Goal: Information Seeking & Learning: Learn about a topic

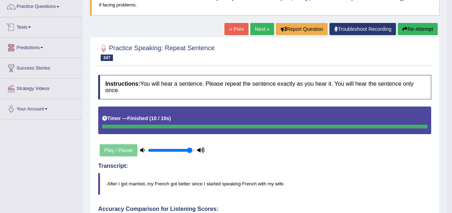
scroll to position [59, 0]
click at [87, 17] on div "Home Practice Speaking: Repeat Sentence RSJL 1736 * Remember to use the device …" at bounding box center [265, 196] width 364 height 511
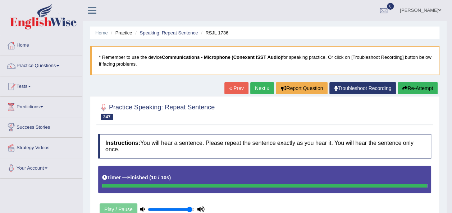
click at [59, 66] on span at bounding box center [57, 65] width 3 height 1
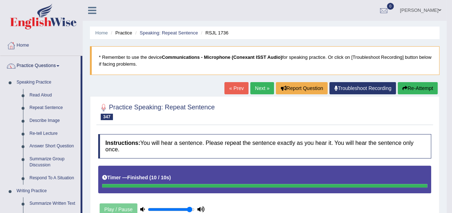
drag, startPoint x: 81, startPoint y: 110, endPoint x: 91, endPoint y: 154, distance: 45.2
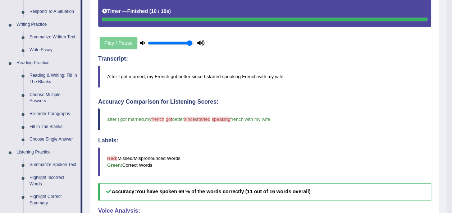
scroll to position [169, 0]
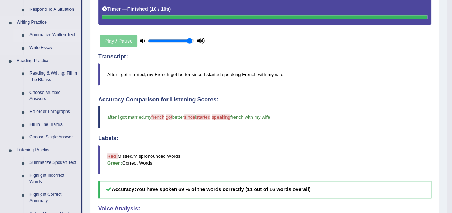
click at [46, 37] on link "Summarize Written Text" at bounding box center [53, 35] width 54 height 13
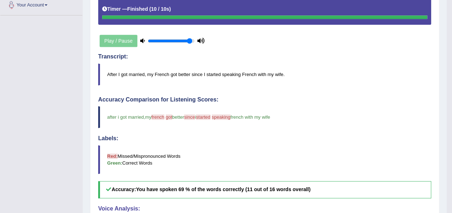
scroll to position [178, 0]
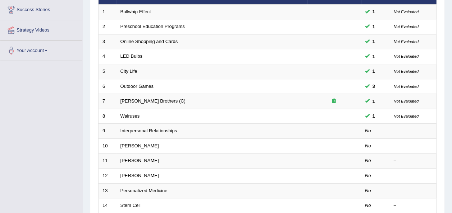
scroll to position [125, 0]
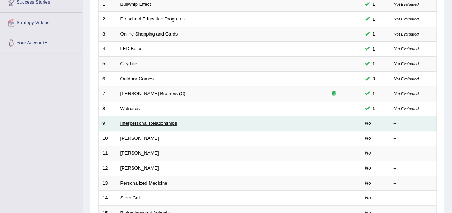
click at [139, 121] on link "Interpersonal Relationships" at bounding box center [148, 123] width 57 height 5
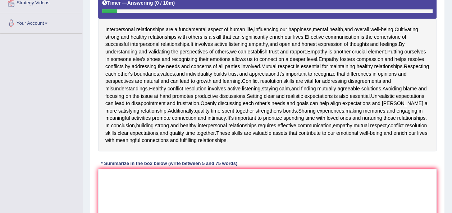
scroll to position [145, 0]
click at [116, 184] on textarea at bounding box center [267, 205] width 338 height 70
type textarea "i"
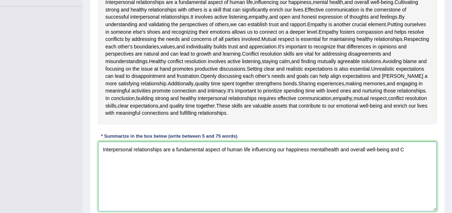
scroll to position [175, 0]
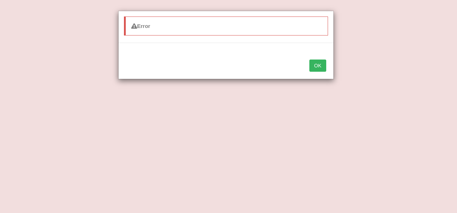
click at [313, 63] on button "OK" at bounding box center [317, 66] width 17 height 12
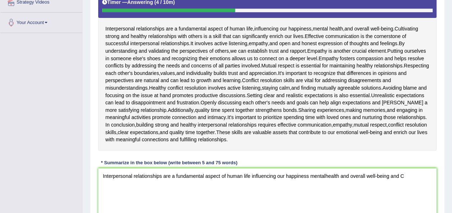
scroll to position [147, 0]
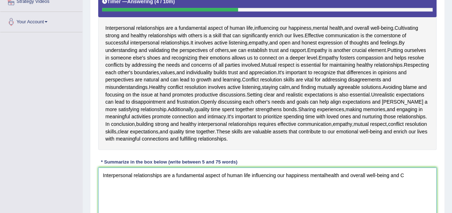
click at [407, 180] on textarea "Interpersonal relationships are a fundamental aspect of human life influencing …" at bounding box center [267, 203] width 338 height 70
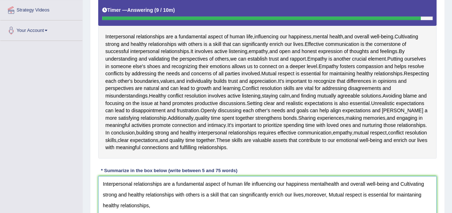
scroll to position [135, 0]
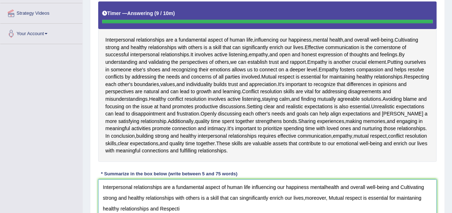
type textarea "Interpersonal relationships are a fundamental aspect of human life influencing …"
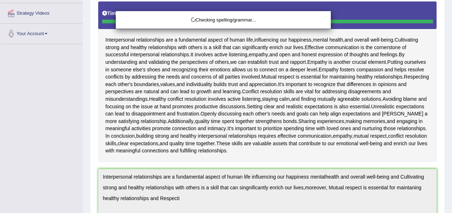
click at [185, 198] on div "Checking spelling/grammar..." at bounding box center [226, 106] width 452 height 213
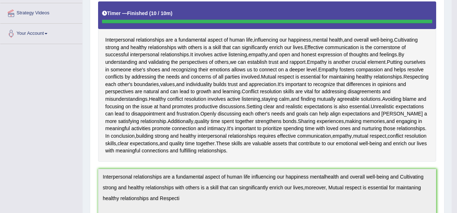
click at [185, 198] on div "Checking spelling/grammar..." at bounding box center [228, 106] width 457 height 213
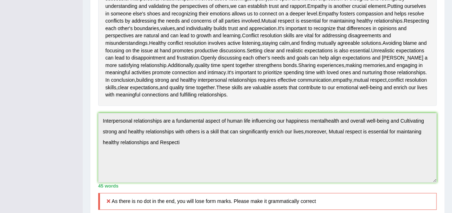
scroll to position [4, 0]
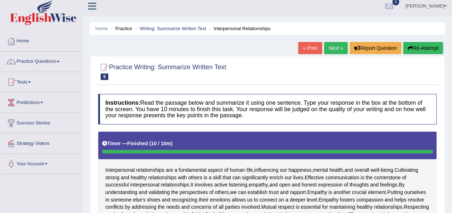
click at [416, 49] on button "Re-Attempt" at bounding box center [423, 48] width 40 height 12
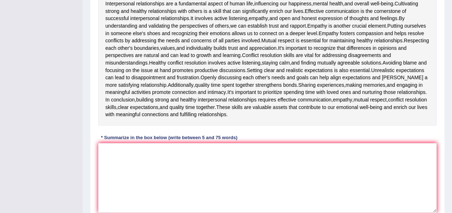
scroll to position [230, 0]
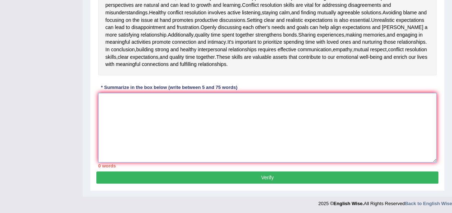
paste textarea "Interpersonal relationships are a fundamental aspect of human life influencing …"
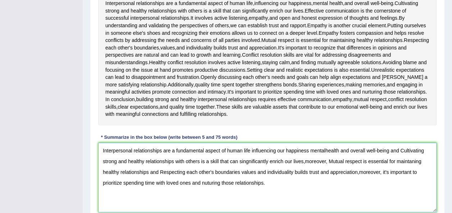
scroll to position [181, 0]
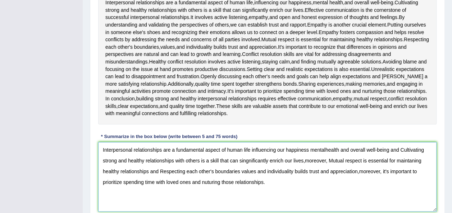
click at [327, 149] on textarea "Interpersonal relationships are a fundamental aspect of human life influencing …" at bounding box center [267, 177] width 338 height 70
click at [311, 194] on textarea "Interpersonal relationships are a fundamental aspect of human life influencing …" at bounding box center [267, 177] width 338 height 70
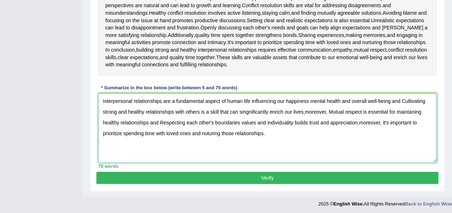
scroll to position [230, 0]
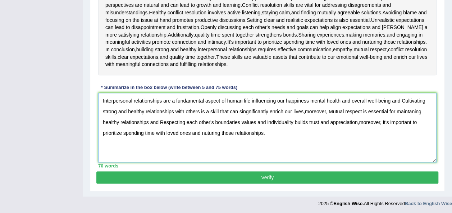
type textarea "Interpersonal relationships are a fundamental aspect of human life influencing …"
click at [273, 175] on button "Verify" at bounding box center [267, 178] width 342 height 12
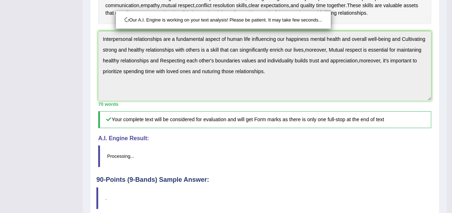
scroll to position [277, 0]
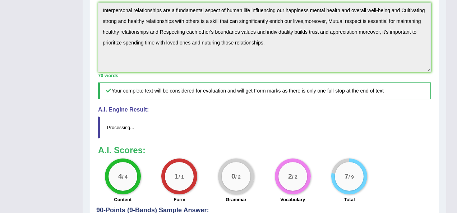
drag, startPoint x: 453, startPoint y: 134, endPoint x: 458, endPoint y: 204, distance: 70.6
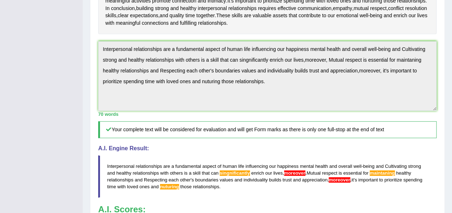
scroll to position [226, 0]
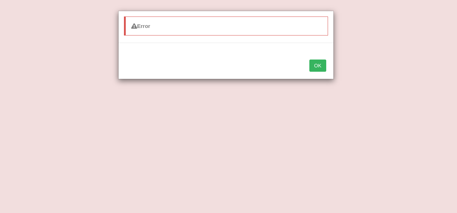
click at [316, 66] on button "OK" at bounding box center [317, 66] width 17 height 12
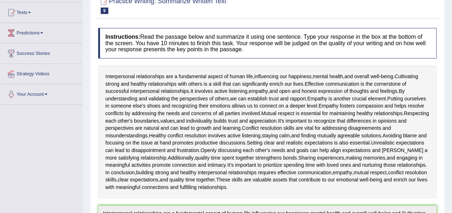
scroll to position [70, 0]
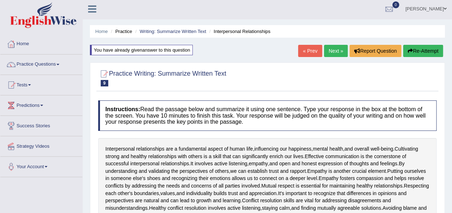
scroll to position [0, 0]
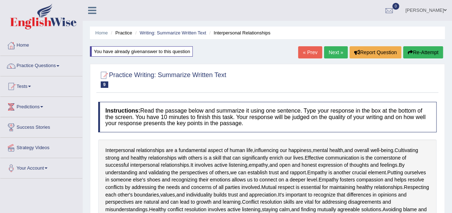
click at [331, 52] on link "Next »" at bounding box center [336, 52] width 24 height 12
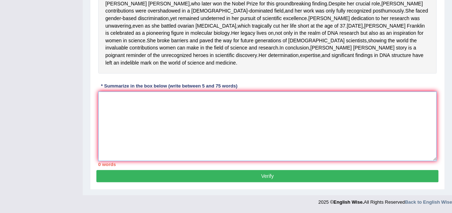
click at [307, 157] on textarea at bounding box center [267, 127] width 338 height 70
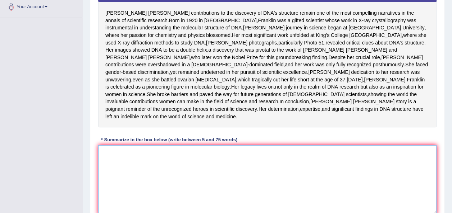
scroll to position [164, 0]
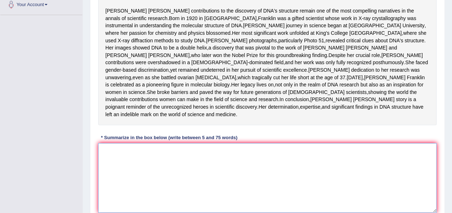
click at [114, 184] on textarea at bounding box center [267, 178] width 338 height 70
type textarea "Ros"
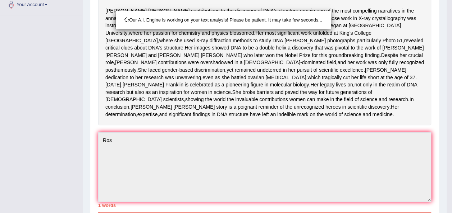
click at [116, 170] on div "Our A.I. Engine is working on your text analysis! Please be patient. It may tak…" at bounding box center [226, 106] width 452 height 213
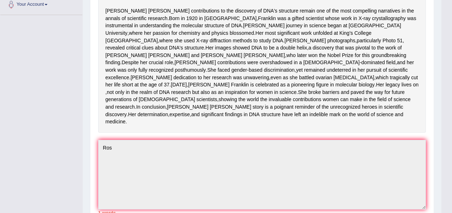
click at [116, 170] on div "Our A.I. Engine is working on your text analysis! Please be patient. It may tak…" at bounding box center [226, 106] width 452 height 213
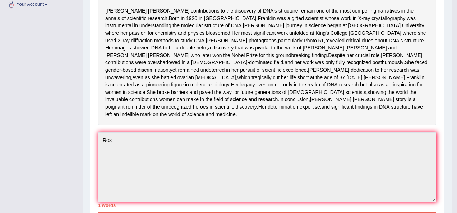
click at [116, 170] on div "Checking spelling/grammar..." at bounding box center [228, 106] width 457 height 213
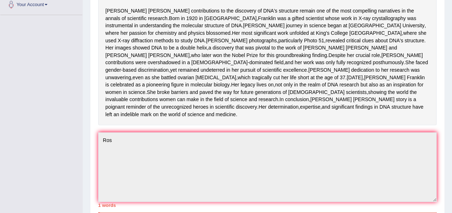
scroll to position [0, 0]
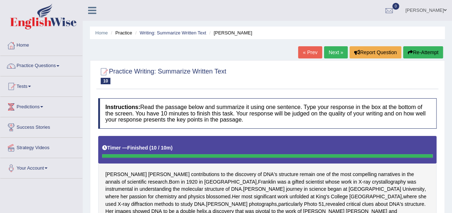
click at [423, 51] on button "Re-Attempt" at bounding box center [423, 52] width 40 height 12
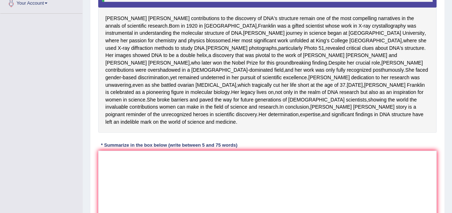
scroll to position [164, 0]
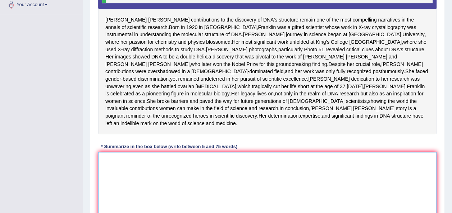
click at [115, 194] on textarea at bounding box center [267, 187] width 338 height 70
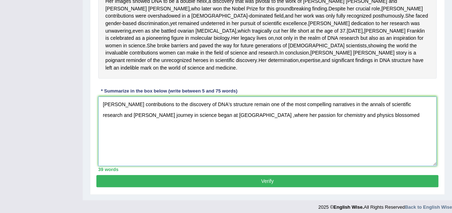
scroll to position [225, 0]
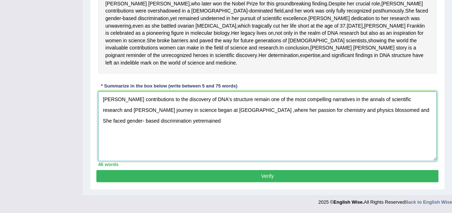
click at [176, 149] on textarea "Rosalind Franklin's contributions to the discovery of DNA's structure remain on…" at bounding box center [267, 127] width 338 height 70
click at [203, 147] on textarea "Rosalind Franklin's contributions to the discovery of DNA's structure remain on…" at bounding box center [267, 127] width 338 height 70
type textarea "[PERSON_NAME] contributions to the discovery of DNA's structure remain one of t…"
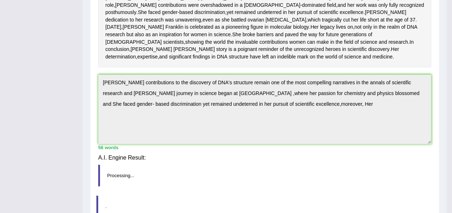
scroll to position [220, 0]
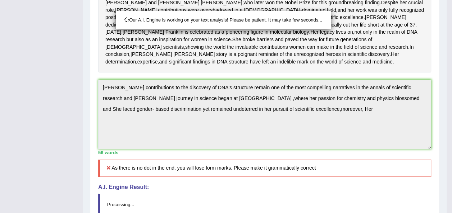
click at [338, 133] on div "Our A.I. Engine is working on your text analysis! Please be patient. It may tak…" at bounding box center [226, 106] width 452 height 213
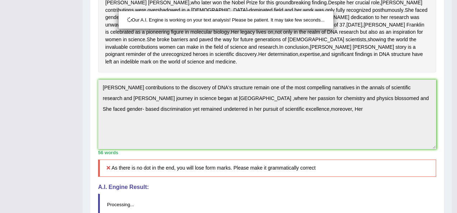
click at [338, 133] on div "Our A.I. Engine is working on your text analysis! Please be patient. It may tak…" at bounding box center [228, 106] width 457 height 213
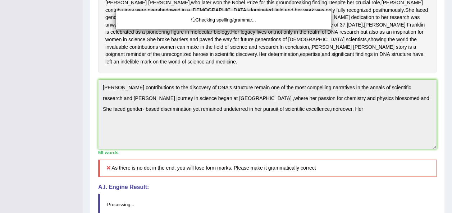
drag, startPoint x: 338, startPoint y: 133, endPoint x: 339, endPoint y: 139, distance: 5.8
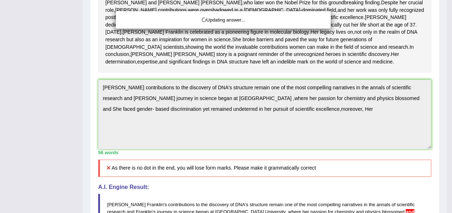
click at [339, 139] on div "Updating answer..." at bounding box center [226, 106] width 452 height 213
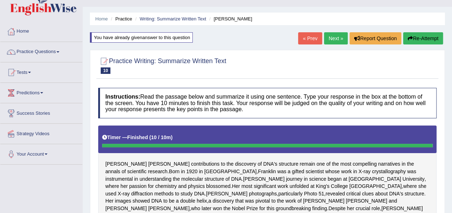
scroll to position [0, 0]
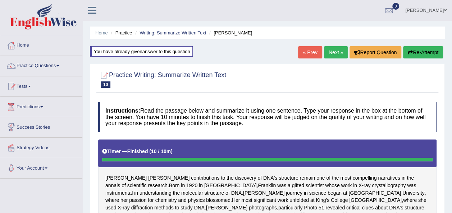
click at [425, 55] on button "Re-Attempt" at bounding box center [423, 52] width 40 height 12
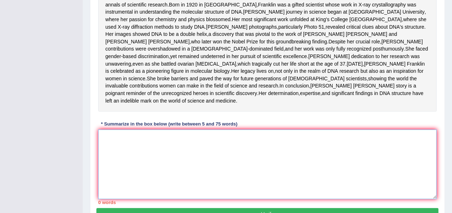
paste textarea "[PERSON_NAME] contributions to the discovery of DNA's structure remain one of t…"
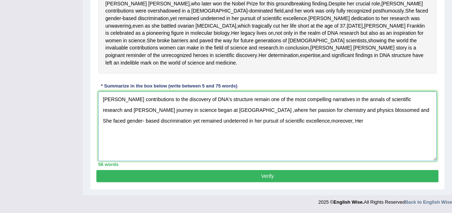
scroll to position [253, 0]
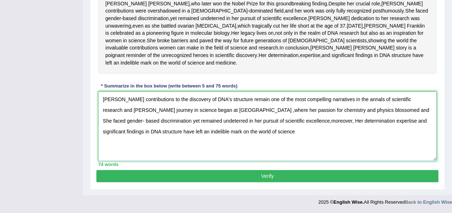
click at [130, 111] on textarea "[PERSON_NAME] contributions to the discovery of DNA's structure remain one of t…" at bounding box center [267, 127] width 338 height 70
click at [273, 133] on textarea "[PERSON_NAME] contributions to the discovery of DNA's structure remain one of t…" at bounding box center [267, 127] width 338 height 70
type textarea "[PERSON_NAME] contributions to the discovery of DNA's structure remain one of t…"
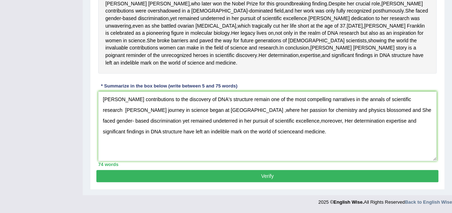
click at [372, 178] on button "Verify" at bounding box center [267, 176] width 342 height 12
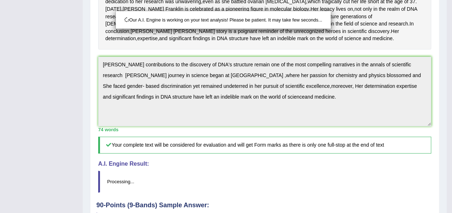
scroll to position [300, 0]
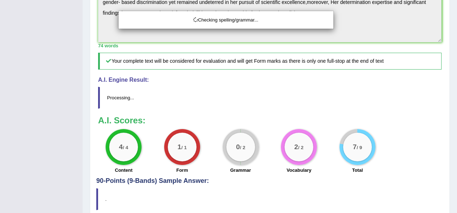
drag, startPoint x: 455, startPoint y: 121, endPoint x: 458, endPoint y: 185, distance: 63.3
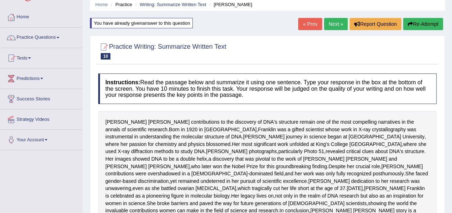
scroll to position [0, 0]
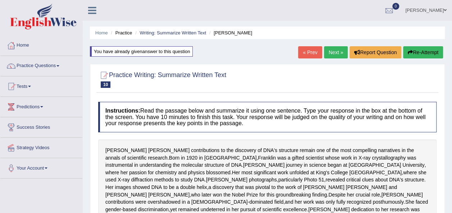
click at [336, 51] on link "Next »" at bounding box center [336, 52] width 24 height 12
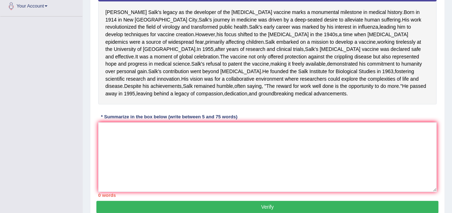
scroll to position [165, 0]
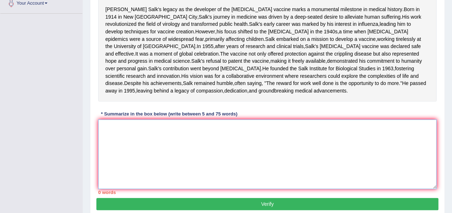
click at [107, 166] on textarea at bounding box center [267, 155] width 338 height 70
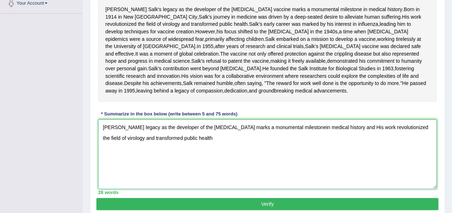
click at [213, 189] on textarea "[PERSON_NAME] legacy as the developer of the [MEDICAL_DATA] marks a monumental …" at bounding box center [267, 155] width 338 height 70
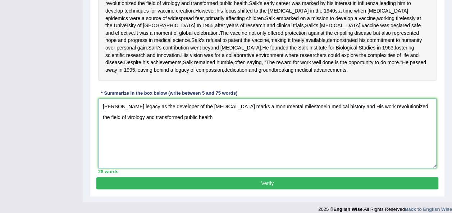
scroll to position [186, 0]
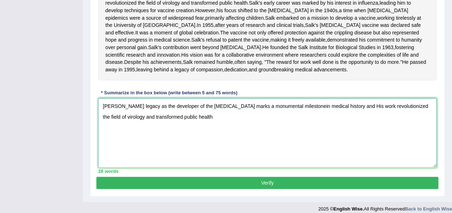
click at [193, 157] on textarea "[PERSON_NAME] legacy as the developer of the [MEDICAL_DATA] marks a monumental …" at bounding box center [267, 133] width 338 height 70
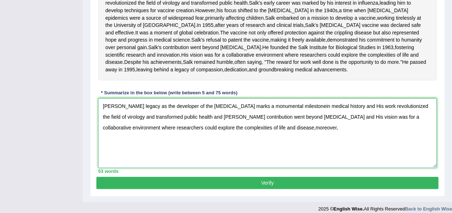
click at [240, 165] on textarea "[PERSON_NAME] legacy as the developer of the [MEDICAL_DATA] marks a monumental …" at bounding box center [267, 133] width 338 height 70
click at [243, 164] on textarea "[PERSON_NAME] legacy as the developer of the [MEDICAL_DATA] marks a monumental …" at bounding box center [267, 133] width 338 height 70
click at [273, 163] on textarea "Jonas Salk's legacy as the developer of the polio vaccine marks a monumental mi…" at bounding box center [267, 133] width 338 height 70
type textarea "Jonas Salk's legacy as the developer of the polio vaccine marks a monumental mi…"
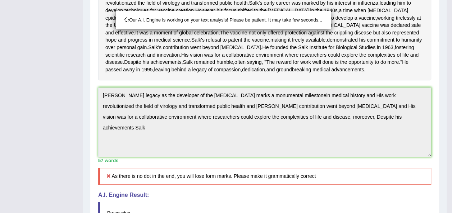
click at [338, 152] on div "Our A.I. Engine is working on your text analysis! Please be patient. It may tak…" at bounding box center [226, 106] width 452 height 213
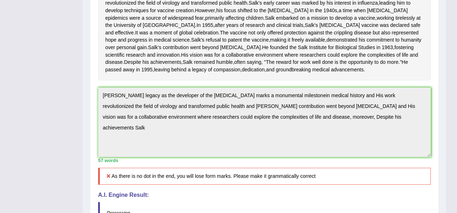
drag, startPoint x: 338, startPoint y: 152, endPoint x: 336, endPoint y: 159, distance: 6.8
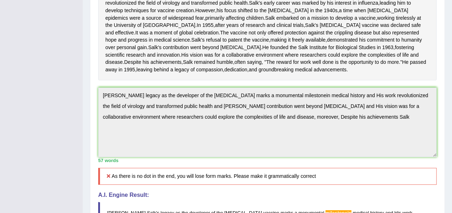
scroll to position [0, 0]
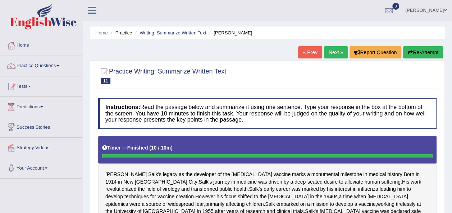
click at [426, 51] on button "Re-Attempt" at bounding box center [423, 52] width 40 height 12
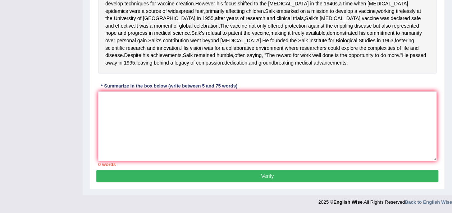
scroll to position [238, 0]
click at [285, 104] on textarea at bounding box center [267, 127] width 338 height 70
paste textarea "Jonas Salk's legacy as the developer of the polio vaccine marks a monumental mi…"
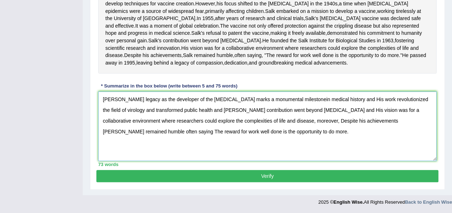
scroll to position [235, 0]
click at [300, 103] on textarea "Jonas Salk's legacy as the developer of the polio vaccine marks a monumental mi…" at bounding box center [267, 127] width 338 height 70
type textarea "Jonas Salk's legacy as the developer of the polio vaccine marks a monumental mi…"
click at [350, 179] on button "Verify" at bounding box center [267, 176] width 342 height 12
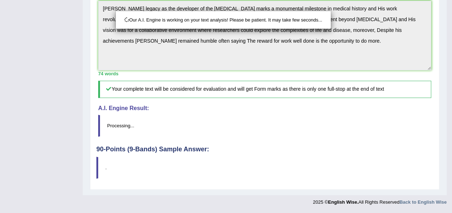
scroll to position [285, 0]
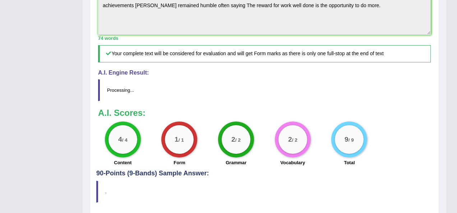
drag, startPoint x: 457, startPoint y: 148, endPoint x: 458, endPoint y: 202, distance: 53.9
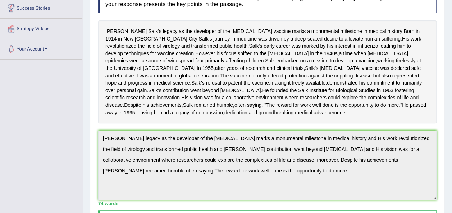
scroll to position [0, 0]
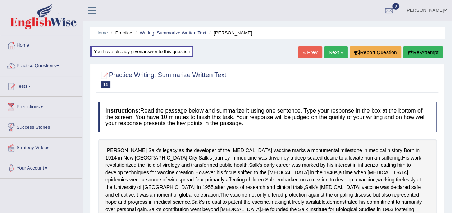
click at [331, 57] on link "Next »" at bounding box center [336, 52] width 24 height 12
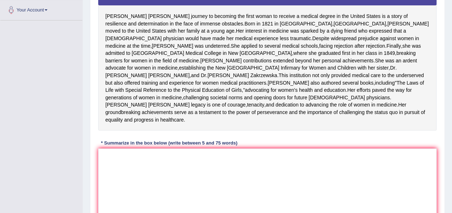
scroll to position [166, 0]
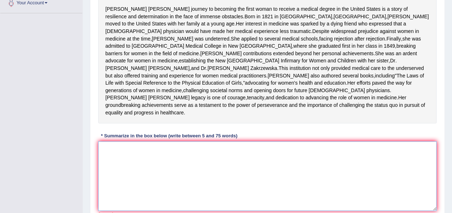
click at [109, 194] on textarea at bounding box center [267, 177] width 338 height 70
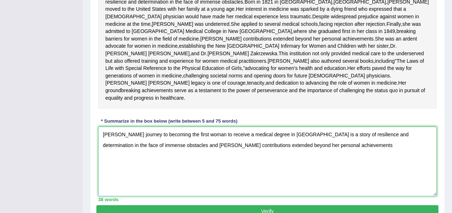
scroll to position [178, 0]
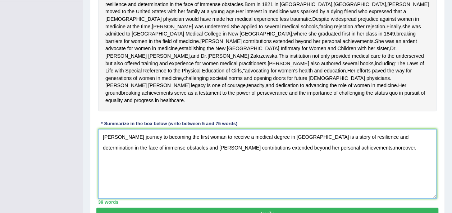
click at [343, 185] on textarea "Elizabeth Blackwell's journey to becoming the first woman to receive a medical …" at bounding box center [267, 164] width 338 height 70
click at [346, 185] on textarea "Elizabeth Blackwell's journey to becoming the first woman to receive a medical …" at bounding box center [267, 164] width 338 height 70
click at [374, 199] on textarea "Elizabeth Blackwell's journey to becoming the first woman to receive a medical …" at bounding box center [267, 164] width 338 height 70
click at [345, 185] on textarea "Elizabeth Blackwell's journey to becoming the first woman to receive a medical …" at bounding box center [267, 164] width 338 height 70
click at [373, 185] on textarea "Elizabeth Blackwell's journey to becoming the first woman to receive a medical …" at bounding box center [267, 164] width 338 height 70
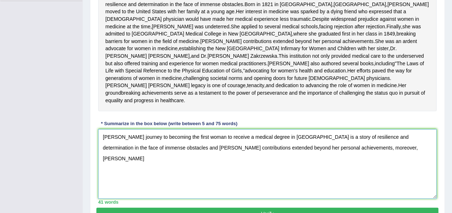
click at [416, 183] on textarea "Elizabeth Blackwell's journey to becoming the first woman to receive a medical …" at bounding box center [267, 164] width 338 height 70
click at [120, 198] on textarea "Elizabeth Blackwell's journey to becoming the first woman to receive a medical …" at bounding box center [267, 164] width 338 height 70
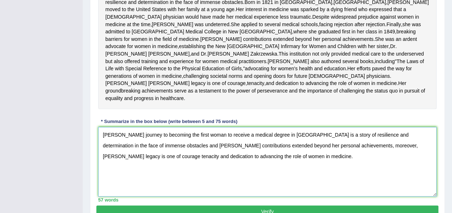
scroll to position [179, 0]
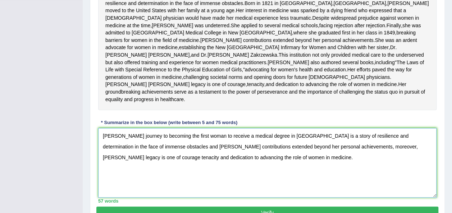
click at [177, 181] on textarea "Elizabeth Blackwell's journey to becoming the first woman to receive a medical …" at bounding box center [267, 163] width 338 height 70
type textarea "[PERSON_NAME] journey to becoming the first woman to receive a medical degree i…"
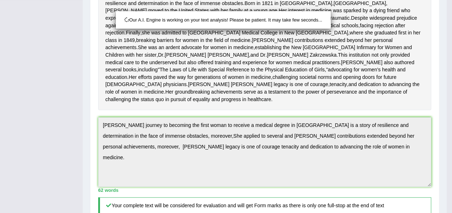
click at [414, 185] on div "Our A.I. Engine is working on your text analysis! Please be patient. It may tak…" at bounding box center [226, 106] width 452 height 213
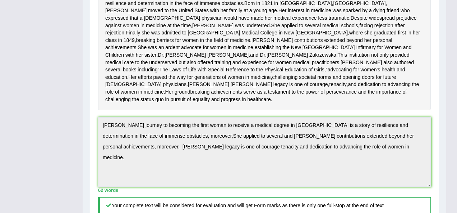
click at [414, 185] on div "Our A.I. Engine is working on your text analysis! Please be patient. It may tak…" at bounding box center [228, 106] width 457 height 213
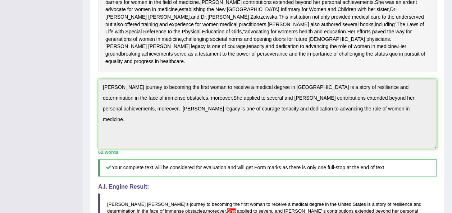
scroll to position [225, 0]
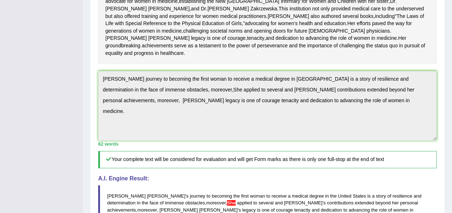
drag, startPoint x: 414, startPoint y: 185, endPoint x: 413, endPoint y: 202, distance: 16.2
click at [413, 202] on div "Instructions: Read the passage below and summarize it using one sentence. Type …" at bounding box center [267, 83] width 342 height 427
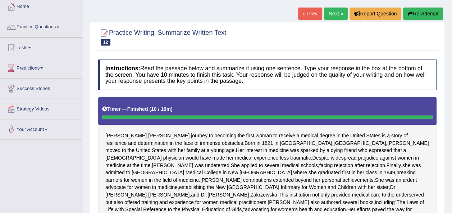
click at [423, 14] on button "Re-Attempt" at bounding box center [423, 14] width 40 height 12
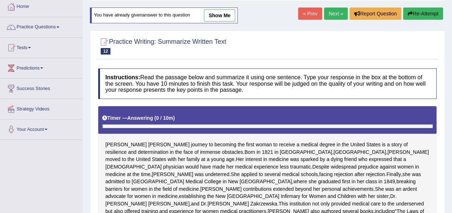
scroll to position [225, 0]
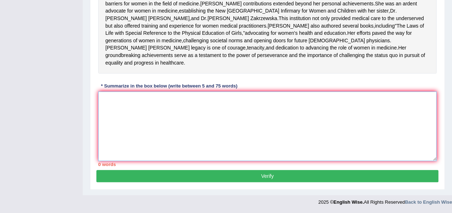
paste textarea "[PERSON_NAME] journey to becoming the first woman to receive a medical degree i…"
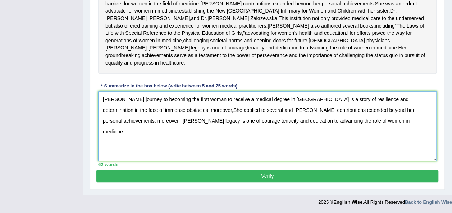
click at [250, 145] on textarea "[PERSON_NAME] journey to becoming the first woman to receive a medical degree i…" at bounding box center [267, 127] width 338 height 70
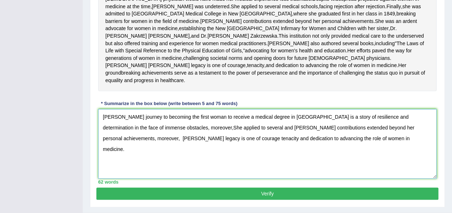
scroll to position [203, 0]
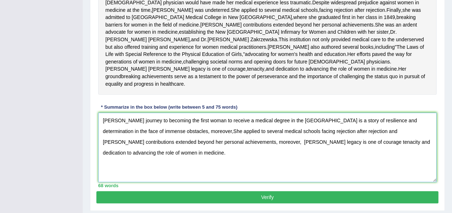
click at [366, 169] on textarea "[PERSON_NAME] journey to becoming the first woman to receive a medical degree i…" at bounding box center [267, 148] width 338 height 70
click at [355, 168] on textarea "[PERSON_NAME] journey to becoming the first woman to receive a medical degree i…" at bounding box center [267, 148] width 338 height 70
click at [385, 167] on textarea "[PERSON_NAME] journey to becoming the first woman to receive a medical degree i…" at bounding box center [267, 148] width 338 height 70
click at [200, 169] on textarea "[PERSON_NAME] journey to becoming the first woman to receive a medical degree i…" at bounding box center [267, 148] width 338 height 70
click at [203, 169] on textarea "[PERSON_NAME] journey to becoming the first woman to receive a medical degree i…" at bounding box center [267, 148] width 338 height 70
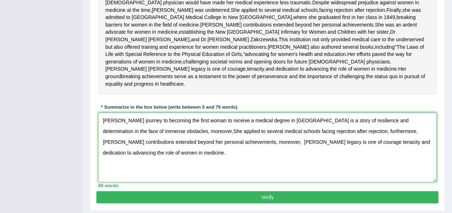
click at [200, 169] on textarea "[PERSON_NAME] journey to becoming the first woman to receive a medical degree i…" at bounding box center [267, 148] width 338 height 70
click at [178, 169] on textarea "[PERSON_NAME] journey to becoming the first woman to receive a medical degree i…" at bounding box center [267, 148] width 338 height 70
click at [178, 168] on textarea "[PERSON_NAME] journey to becoming the first woman to receive a medical degree i…" at bounding box center [267, 148] width 338 height 70
click at [200, 166] on textarea "[PERSON_NAME] journey to becoming the first woman to receive a medical degree i…" at bounding box center [267, 148] width 338 height 70
click at [180, 167] on textarea "[PERSON_NAME] journey to becoming the first woman to receive a medical degree i…" at bounding box center [267, 148] width 338 height 70
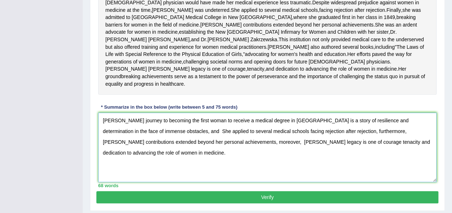
drag, startPoint x: 345, startPoint y: 166, endPoint x: 178, endPoint y: 169, distance: 166.7
click at [178, 169] on textarea "Elizabeth Blackwell's journey to becoming the first woman to receive a medical …" at bounding box center [267, 148] width 338 height 70
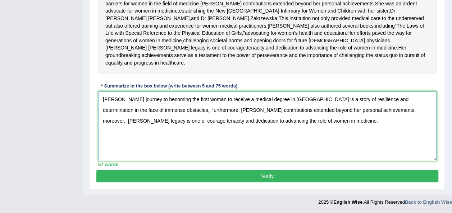
scroll to position [217, 0]
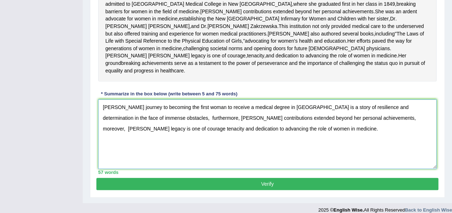
click at [207, 153] on textarea "Elizabeth Blackwell's journey to becoming the first woman to receive a medical …" at bounding box center [267, 135] width 338 height 70
click at [202, 154] on textarea "Elizabeth Blackwell's journey to becoming the first woman to receive a medical …" at bounding box center [267, 135] width 338 height 70
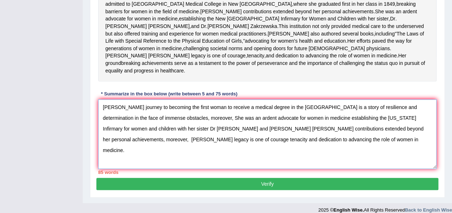
click at [381, 169] on textarea "Elizabeth Blackwell's journey to becoming the first woman to receive a medical …" at bounding box center [267, 135] width 338 height 70
click at [420, 165] on textarea "Elizabeth Blackwell's journey to becoming the first woman to receive a medical …" at bounding box center [267, 135] width 338 height 70
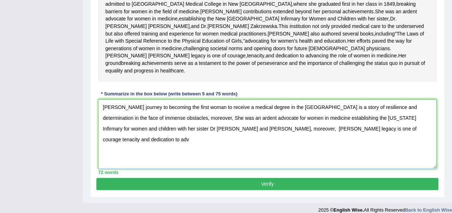
type textarea "[PERSON_NAME] journey to becoming the first woman to receive a medical degree i…"
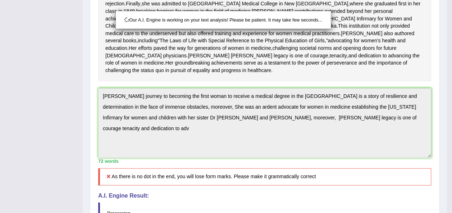
click at [144, 165] on div "Our A.I. Engine is working on your text analysis! Please be patient. It may tak…" at bounding box center [226, 106] width 452 height 213
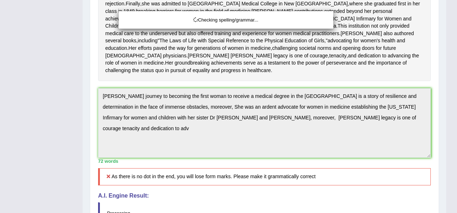
click at [189, 168] on div "Checking spelling/grammar..." at bounding box center [228, 106] width 457 height 213
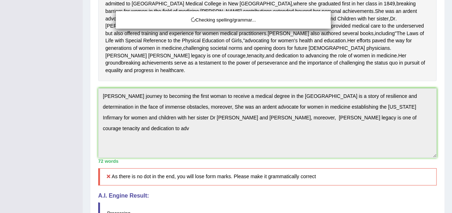
click at [189, 168] on div "Checking spelling/grammar..." at bounding box center [226, 106] width 452 height 213
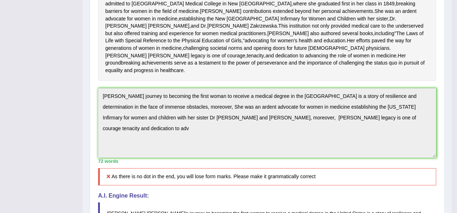
click at [189, 168] on div "Checking spelling/grammar..." at bounding box center [228, 106] width 457 height 213
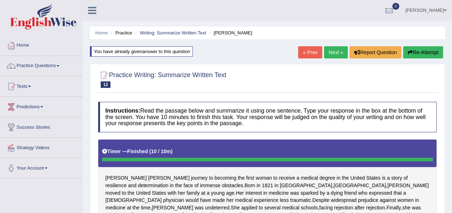
scroll to position [11, 0]
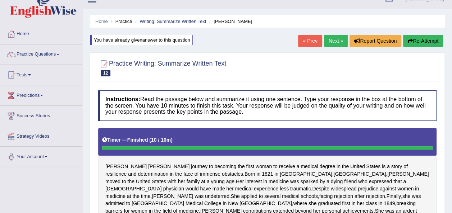
click at [421, 40] on button "Re-Attempt" at bounding box center [423, 41] width 40 height 12
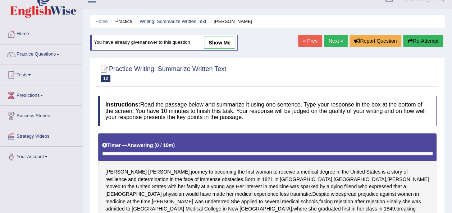
scroll to position [198, 0]
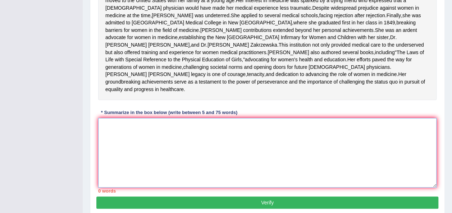
paste textarea "[PERSON_NAME] journey to becoming the first woman to receive a medical degree i…"
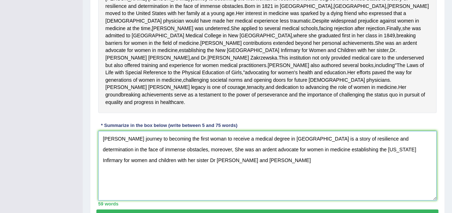
scroll to position [183, 0]
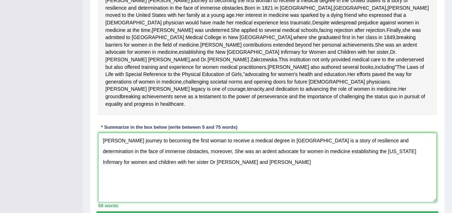
click at [268, 202] on textarea "[PERSON_NAME] journey to becoming the first woman to receive a medical degree i…" at bounding box center [267, 168] width 338 height 70
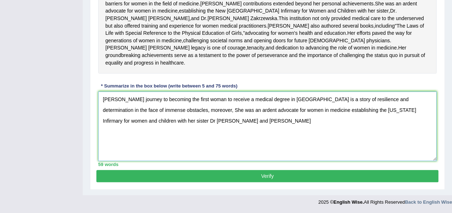
scroll to position [240, 0]
click at [200, 130] on textarea "[PERSON_NAME] journey to becoming the first woman to receive a medical degree i…" at bounding box center [267, 127] width 338 height 70
click at [178, 130] on textarea "[PERSON_NAME] journey to becoming the first woman to receive a medical degree i…" at bounding box center [267, 127] width 338 height 70
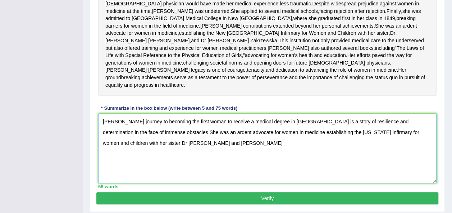
scroll to position [198, 0]
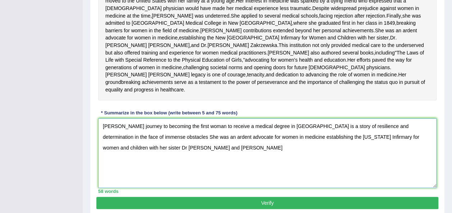
drag, startPoint x: 236, startPoint y: 185, endPoint x: 179, endPoint y: 175, distance: 58.3
click at [179, 175] on textarea "[PERSON_NAME] journey to becoming the first woman to receive a medical degree i…" at bounding box center [267, 154] width 338 height 70
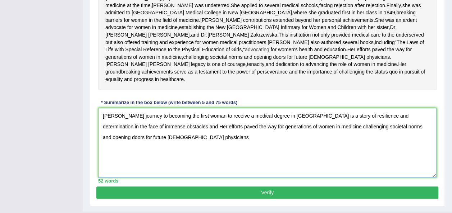
scroll to position [199, 0]
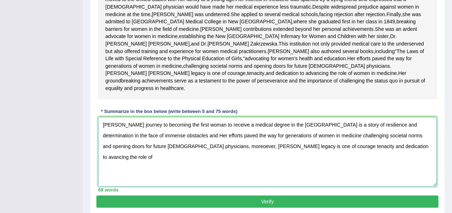
click at [371, 182] on textarea "[PERSON_NAME] journey to becoming the first woman to receive a medical degree i…" at bounding box center [267, 152] width 338 height 70
click at [417, 181] on textarea "[PERSON_NAME] journey to becoming the first woman to receive a medical degree i…" at bounding box center [267, 152] width 338 height 70
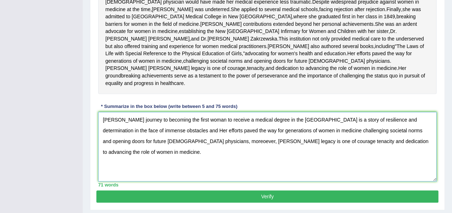
scroll to position [208, 0]
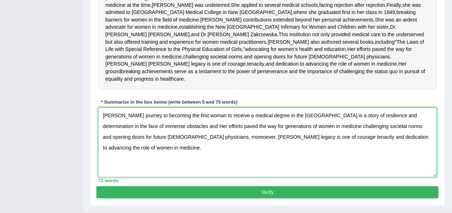
type textarea "[PERSON_NAME] journey to becoming the first woman to receive a medical degree i…"
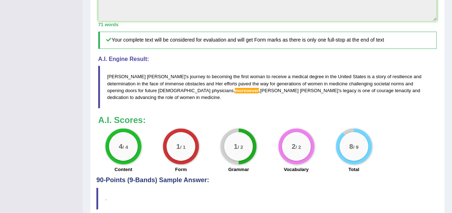
scroll to position [349, 0]
